Goal: Task Accomplishment & Management: Manage account settings

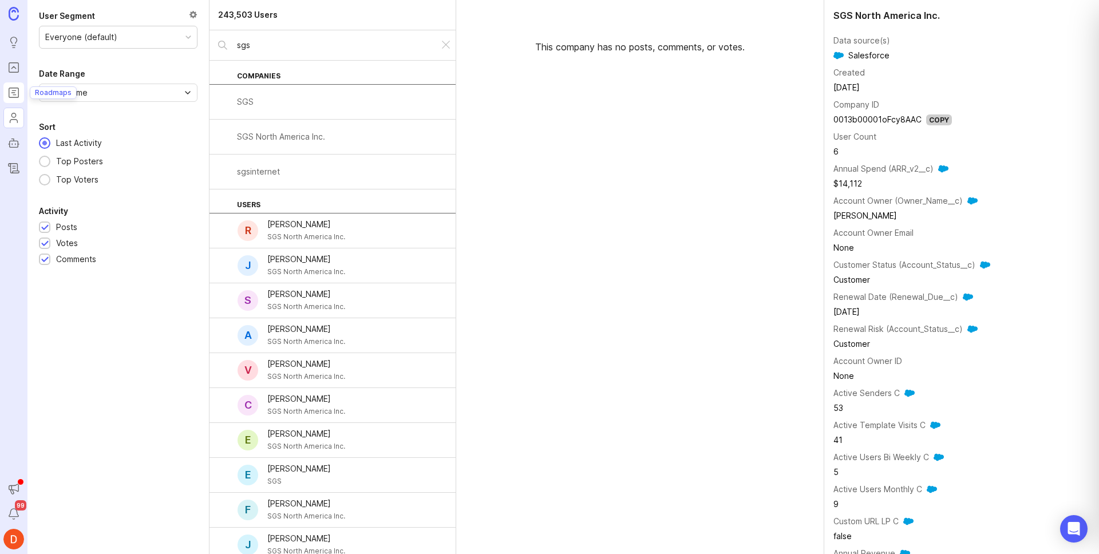
click at [16, 95] on icon "Roadmaps" at bounding box center [13, 93] width 13 height 14
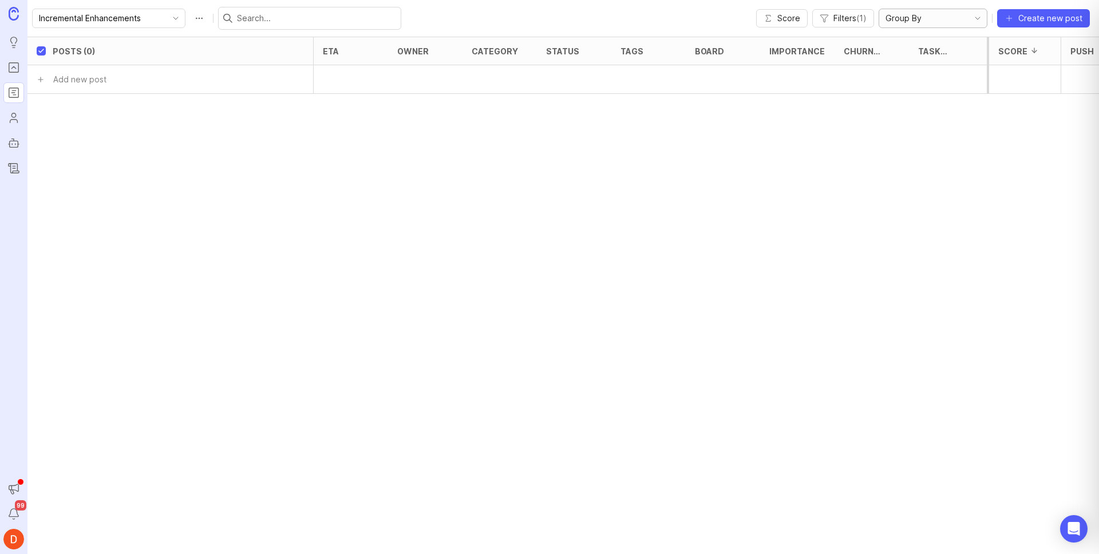
click at [966, 15] on div "Group By" at bounding box center [923, 18] width 89 height 18
click at [695, 11] on div "Incremental Enhancements Score Filters ( 1 ) Group By Create new post" at bounding box center [563, 18] width 1072 height 37
click at [16, 72] on icon "Portal" at bounding box center [13, 68] width 13 height 14
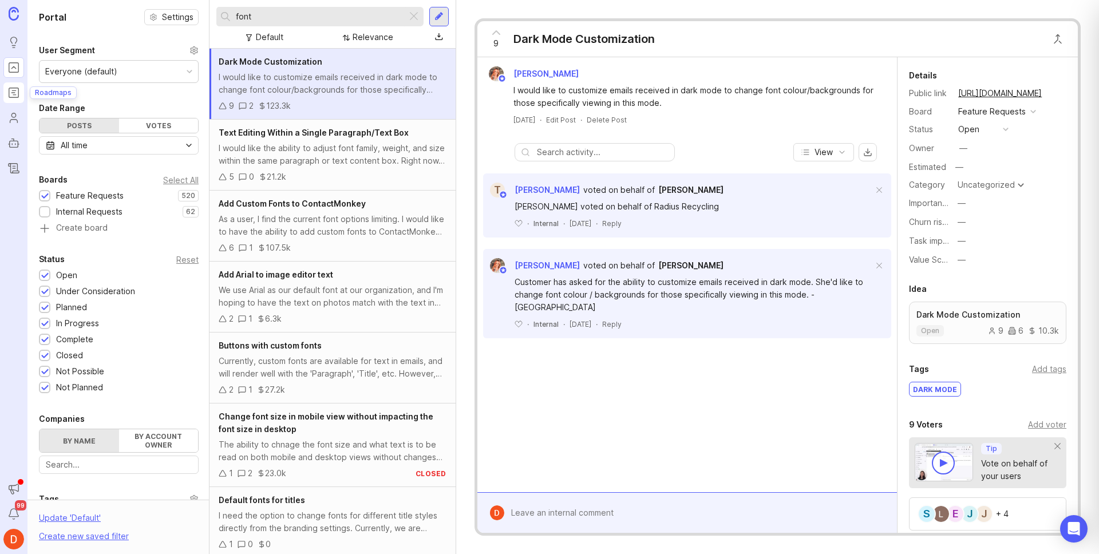
click at [11, 97] on icon "Roadmaps" at bounding box center [13, 93] width 13 height 14
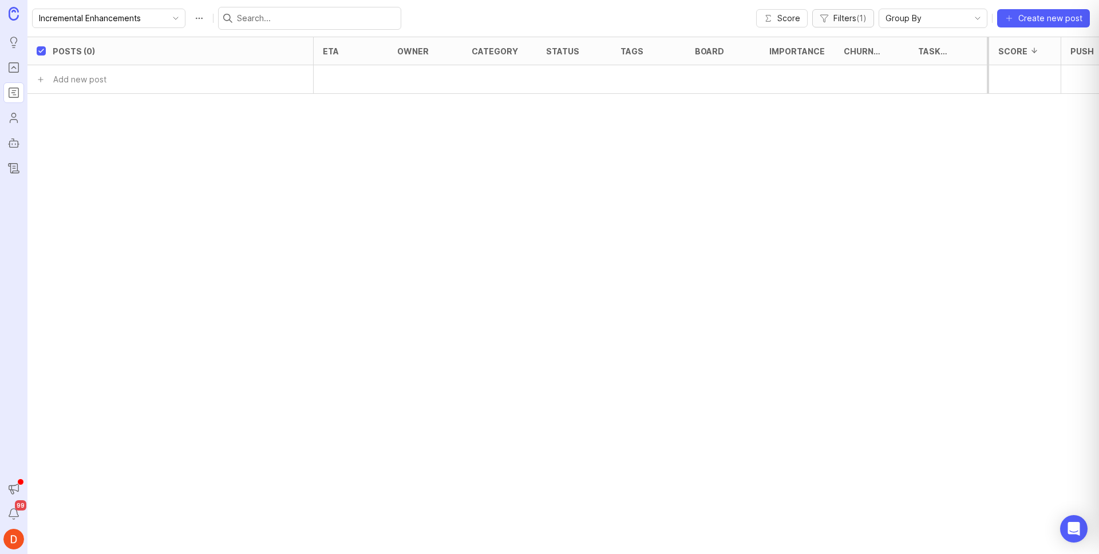
click at [849, 13] on span "Filters ( 1 )" at bounding box center [849, 18] width 33 height 11
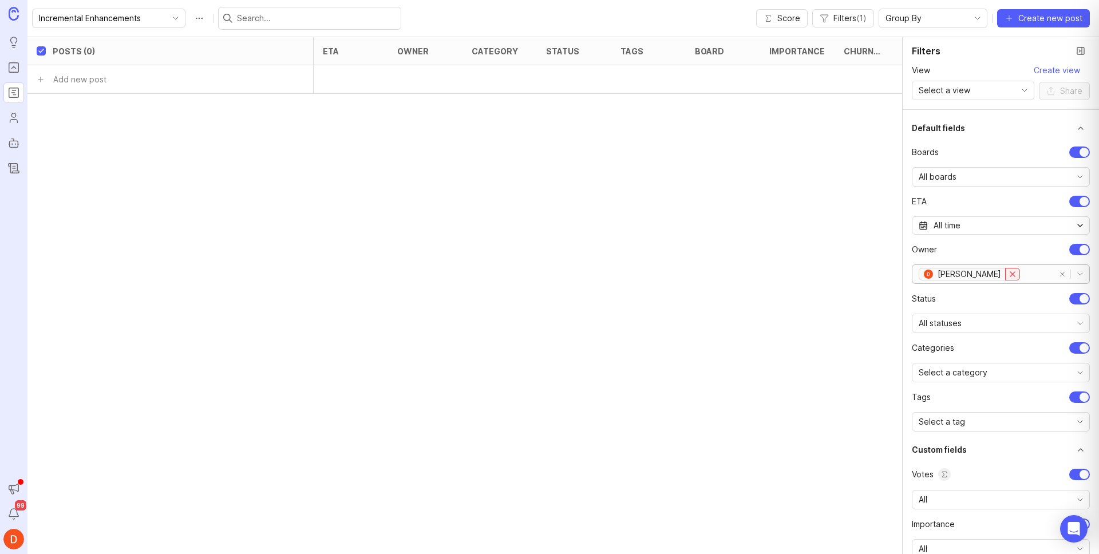
click at [1008, 274] on icon "remove Daniel G" at bounding box center [1012, 274] width 9 height 9
checkbox input "false"
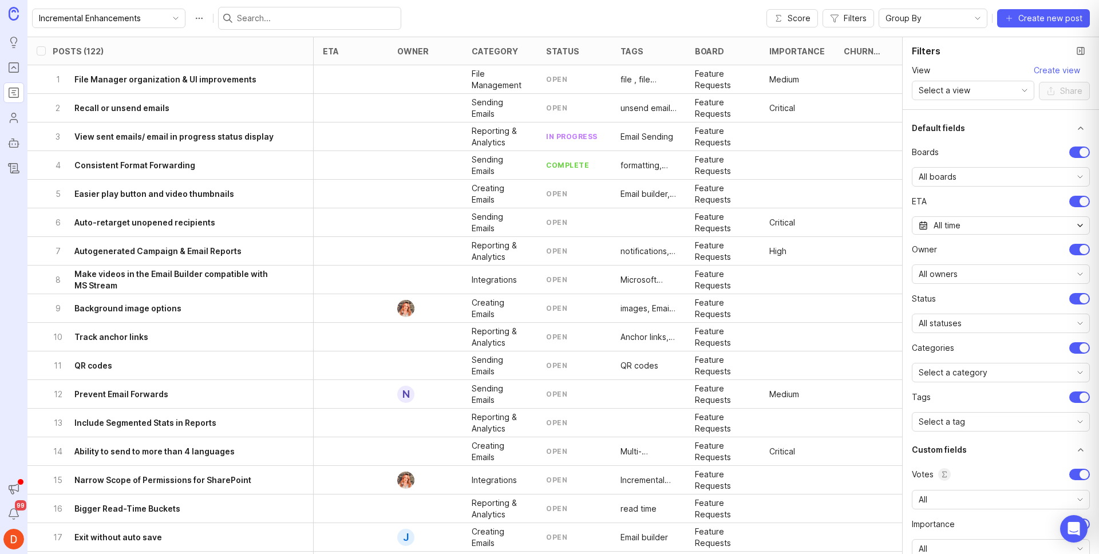
click at [687, 18] on div "Incremental Enhancements Score Filters Group By Create new post" at bounding box center [563, 18] width 1072 height 37
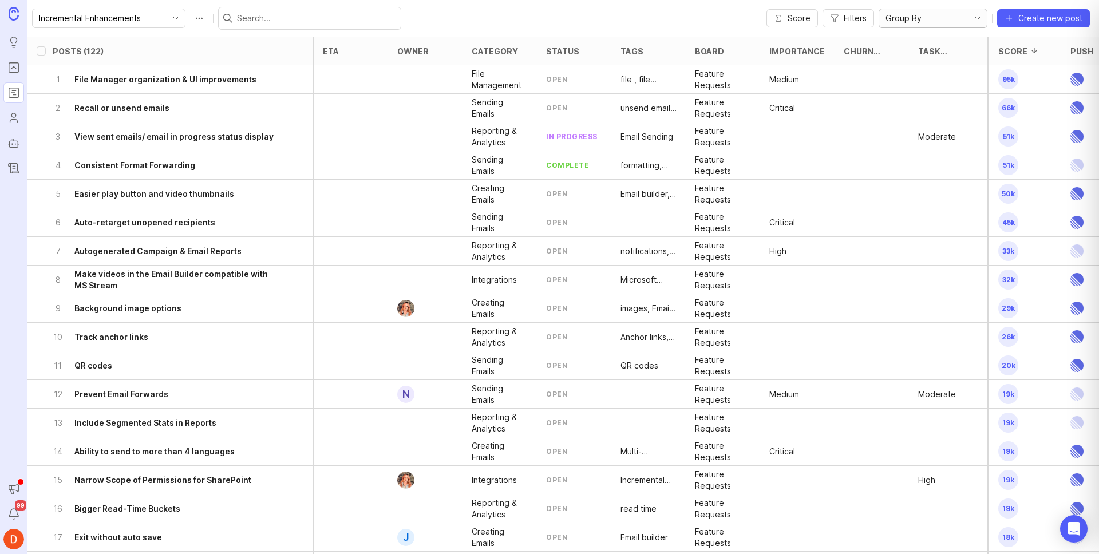
click at [932, 22] on div "Group By" at bounding box center [923, 18] width 89 height 18
click at [933, 60] on li "Category" at bounding box center [935, 59] width 108 height 19
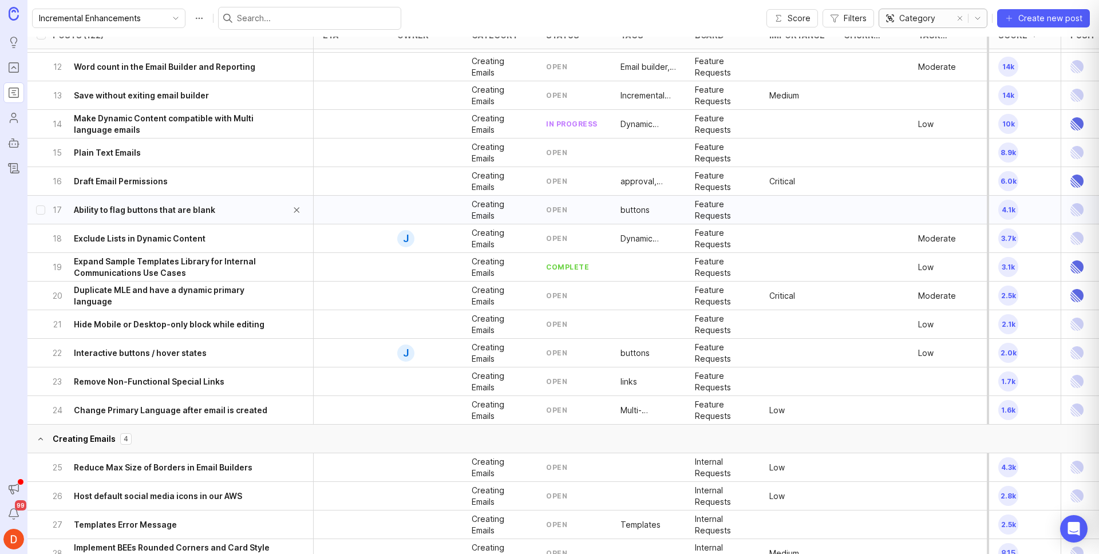
scroll to position [414, 0]
click at [961, 18] on button "remove selection" at bounding box center [960, 18] width 16 height 16
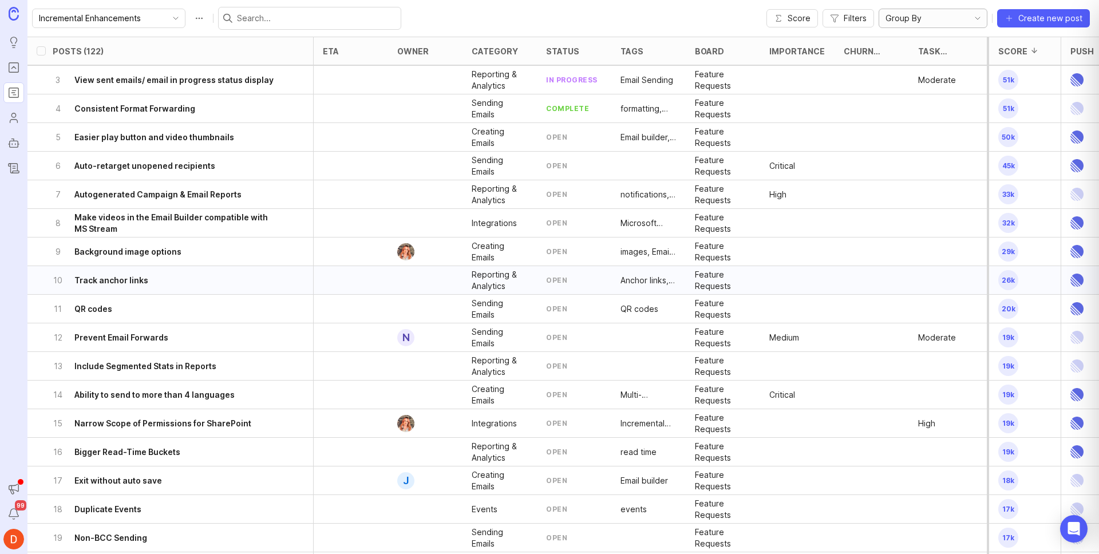
scroll to position [0, 0]
